Goal: Contribute content: Add original content to the website for others to see

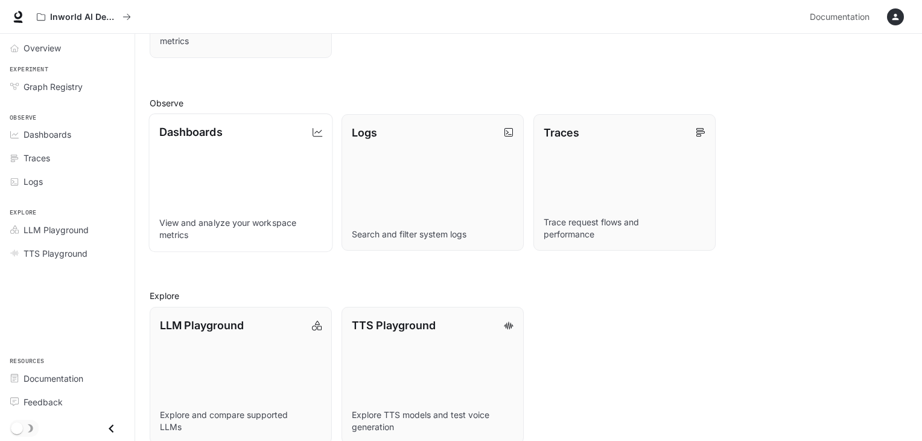
scroll to position [289, 0]
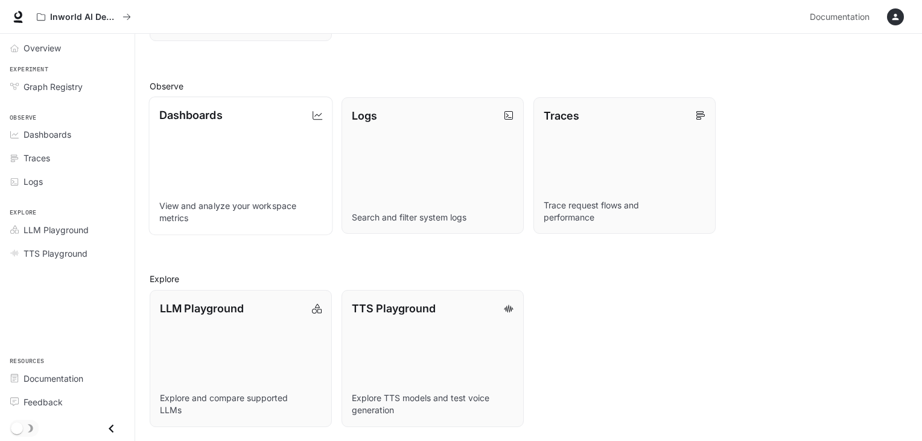
click at [208, 121] on p "Dashboards" at bounding box center [190, 115] width 63 height 16
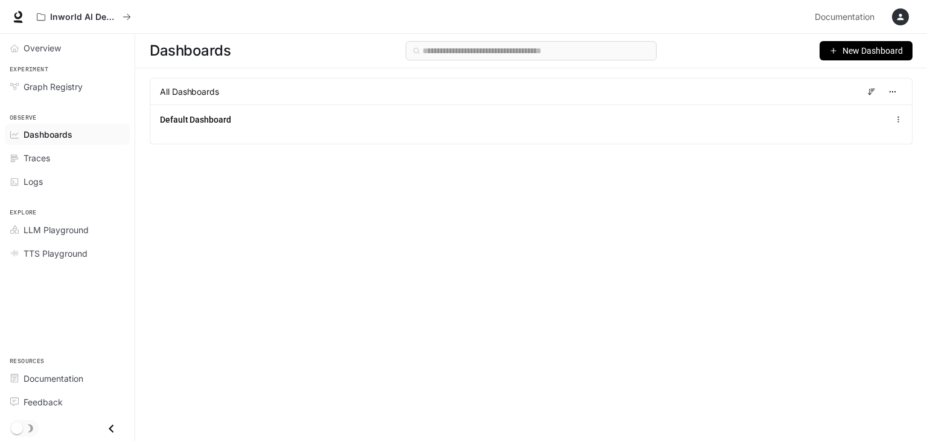
click at [905, 15] on icon "button" at bounding box center [901, 17] width 10 height 10
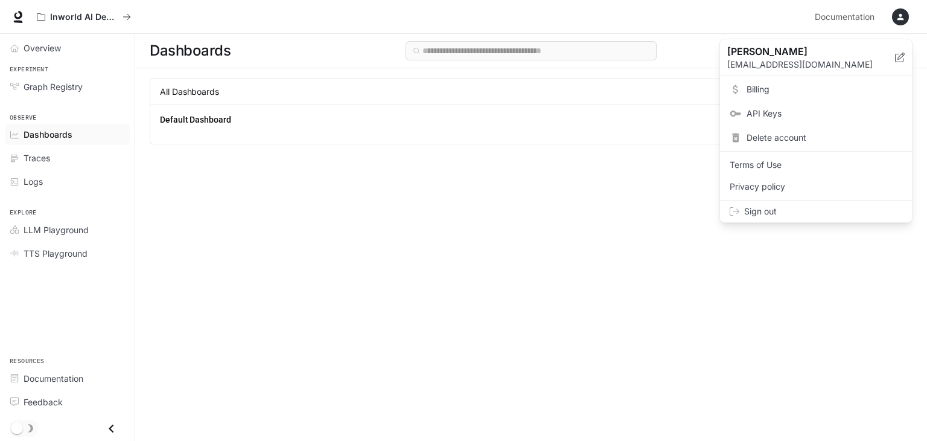
click at [575, 254] on div at bounding box center [463, 220] width 927 height 441
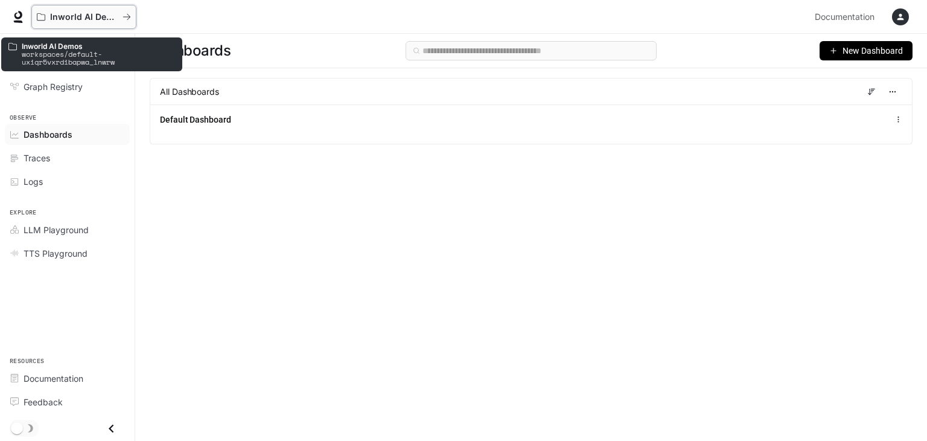
click at [124, 14] on icon "All workspaces" at bounding box center [127, 17] width 8 height 8
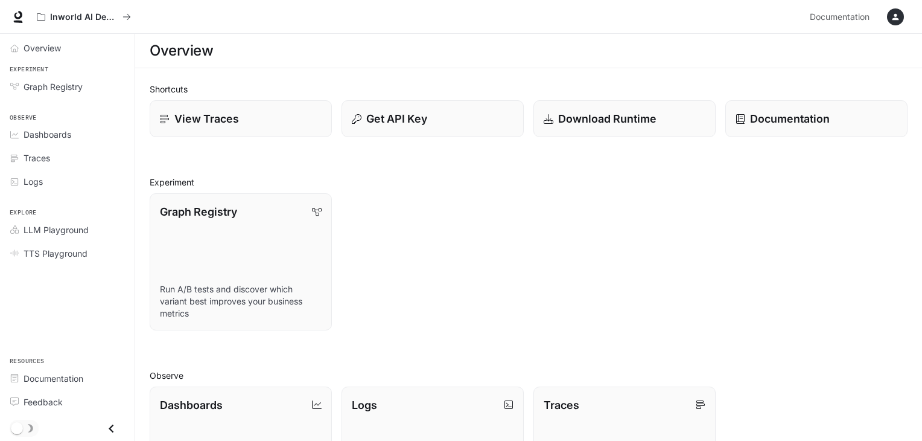
click at [375, 362] on div "Shortcuts View Traces Get API Key Download Runtime Documentation Experiment Gra…" at bounding box center [529, 399] width 758 height 633
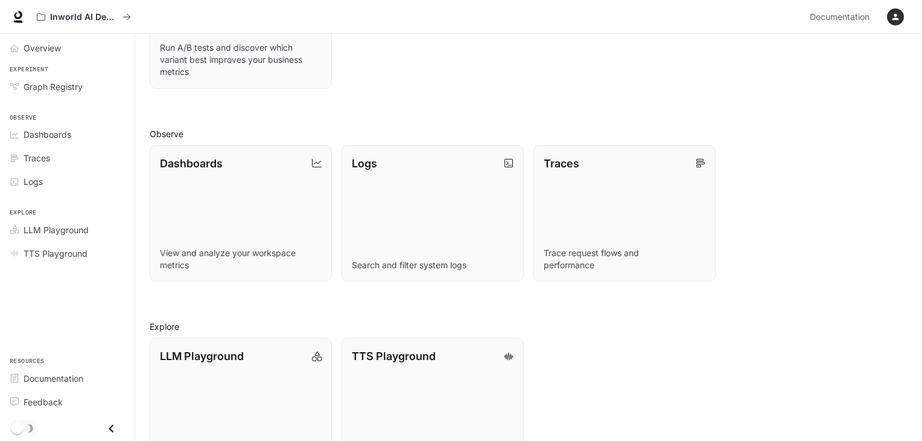
scroll to position [289, 0]
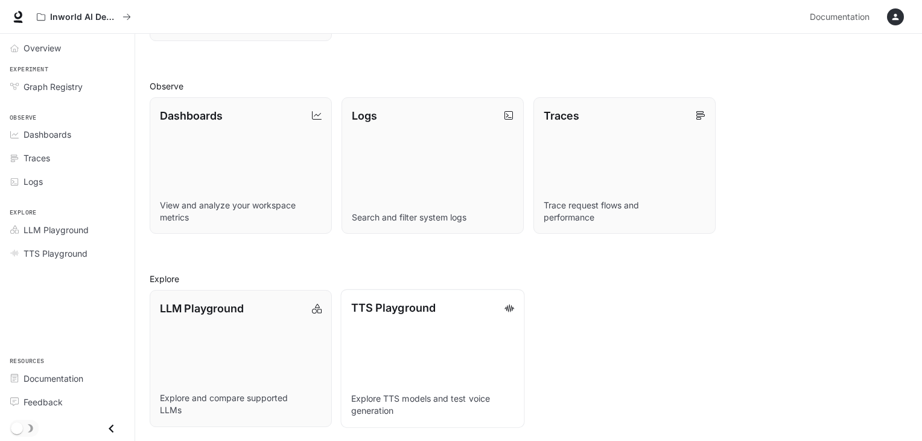
click at [394, 368] on link "TTS Playground Explore TTS models and test voice generation" at bounding box center [432, 358] width 184 height 138
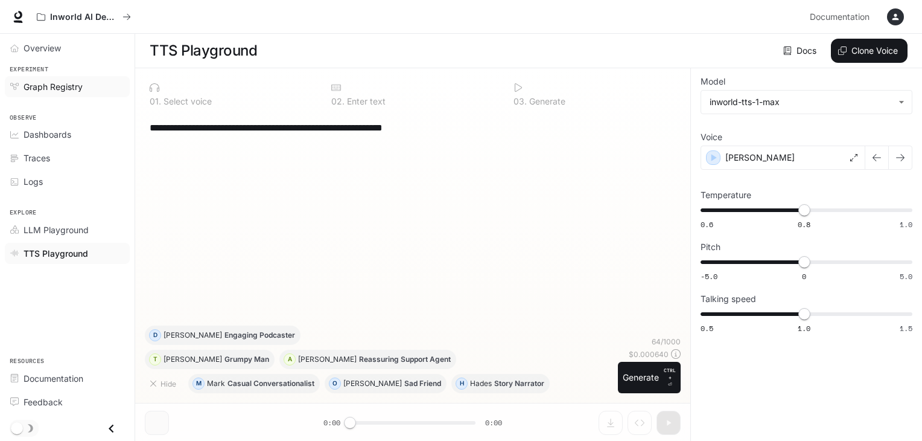
click at [62, 88] on span "Graph Registry" at bounding box center [53, 86] width 59 height 13
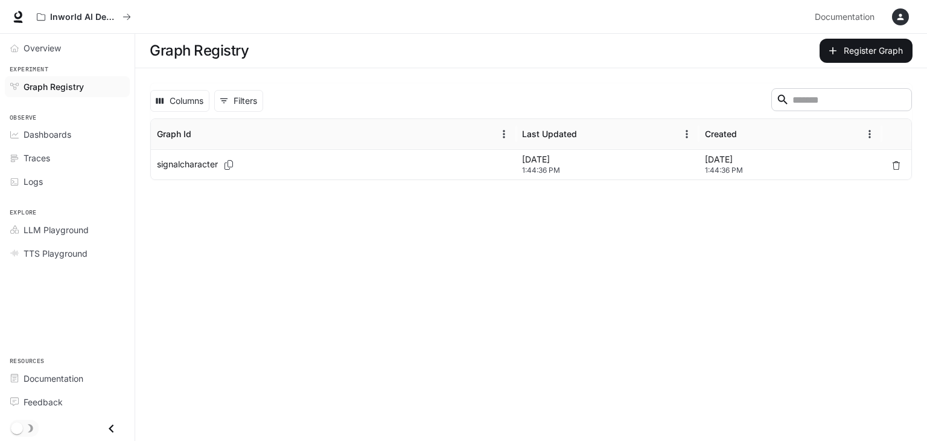
click at [333, 164] on div "signalcharacter" at bounding box center [333, 165] width 353 height 30
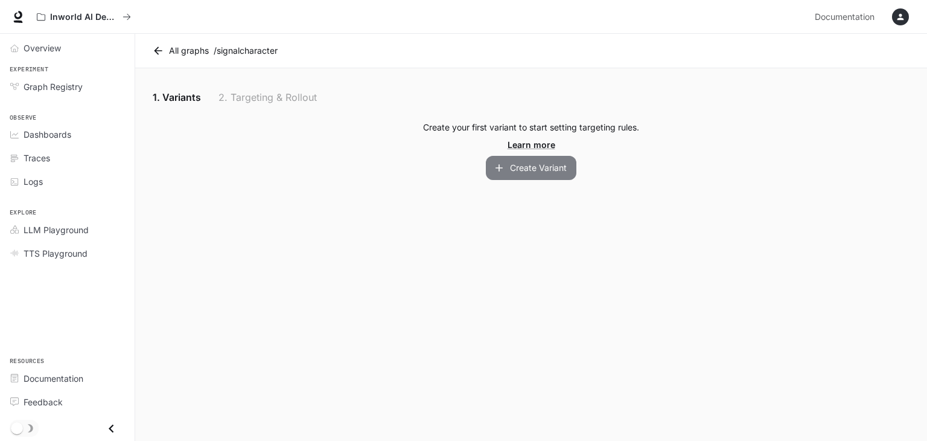
click at [513, 171] on button "Create Variant" at bounding box center [531, 168] width 91 height 24
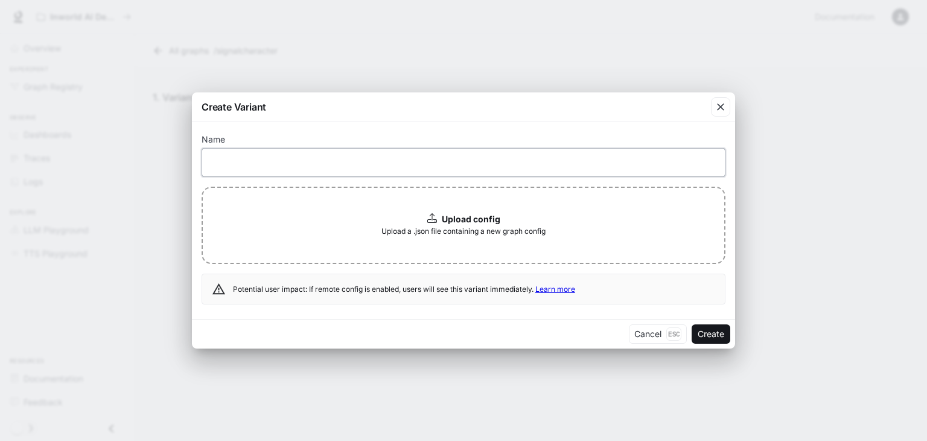
click at [268, 164] on input "text" at bounding box center [463, 162] width 523 height 12
click at [222, 165] on input "********" at bounding box center [463, 162] width 523 height 12
type input "*********"
click at [513, 235] on span "Upload a .json file containing a new graph config" at bounding box center [464, 231] width 164 height 12
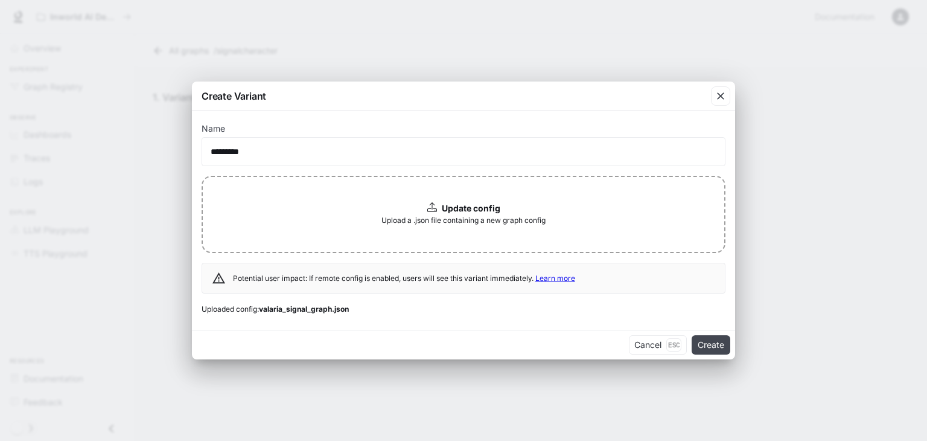
click at [706, 343] on button "Create" at bounding box center [711, 344] width 39 height 19
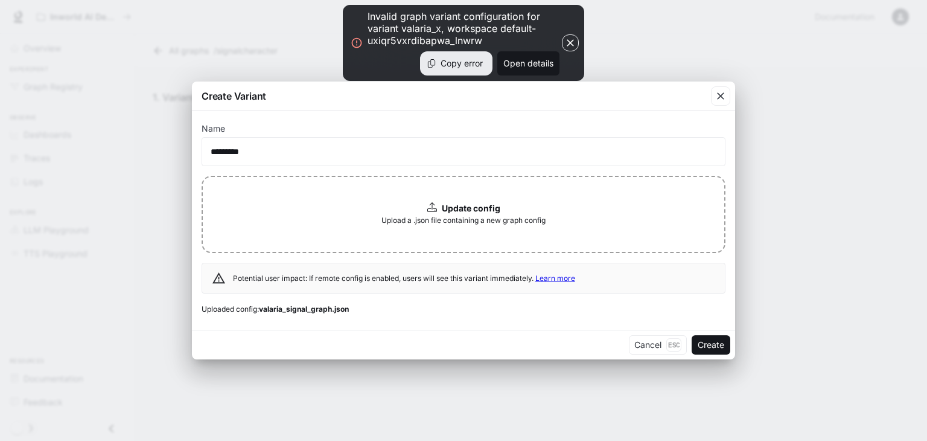
click at [567, 40] on icon "button" at bounding box center [570, 43] width 12 height 12
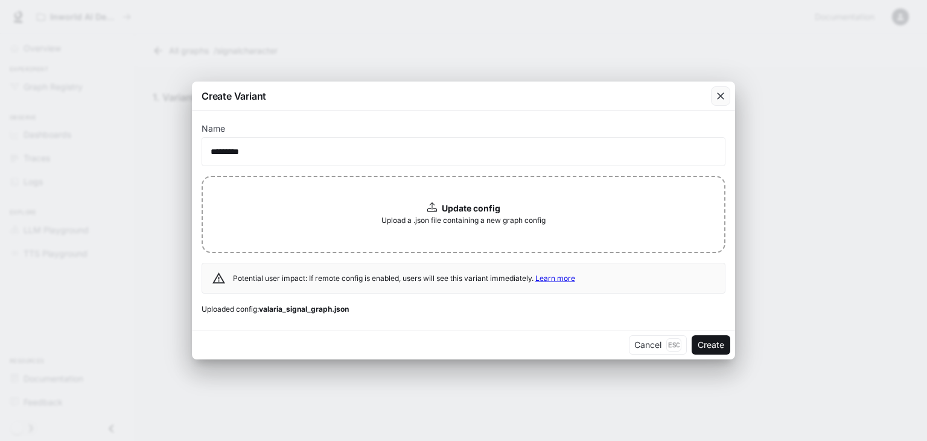
click at [718, 94] on icon "button" at bounding box center [721, 96] width 12 height 12
